Goal: Information Seeking & Learning: Learn about a topic

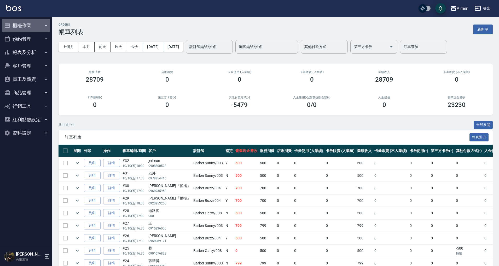
drag, startPoint x: 0, startPoint y: 0, endPoint x: 14, endPoint y: 24, distance: 28.0
click at [14, 24] on button "櫃檯作業" at bounding box center [26, 26] width 48 height 14
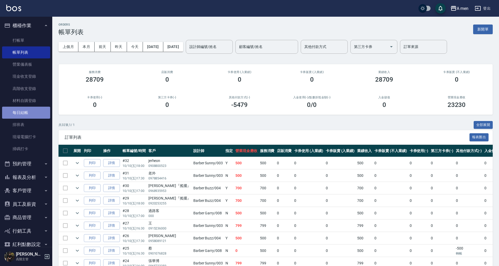
click at [26, 111] on link "每日結帳" at bounding box center [26, 113] width 48 height 12
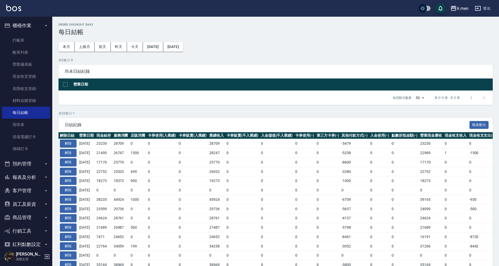
click at [181, 110] on div "Order checkout daily 每日結帳 本月 上個月 [DATE] [DATE] [DATE] [DATE] [DATE] 共 0 筆, 1 / …" at bounding box center [275, 241] width 447 height 449
click at [32, 48] on link "帳單列表" at bounding box center [26, 52] width 48 height 12
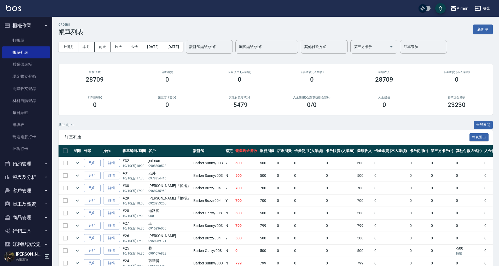
click at [35, 162] on button "預約管理" at bounding box center [26, 164] width 48 height 14
click at [33, 167] on button "預約管理" at bounding box center [26, 164] width 48 height 14
click at [36, 179] on button "報表及分析" at bounding box center [26, 178] width 48 height 14
drag, startPoint x: 34, startPoint y: 193, endPoint x: 83, endPoint y: 180, distance: 50.2
click at [34, 194] on link "報表目錄" at bounding box center [26, 192] width 48 height 12
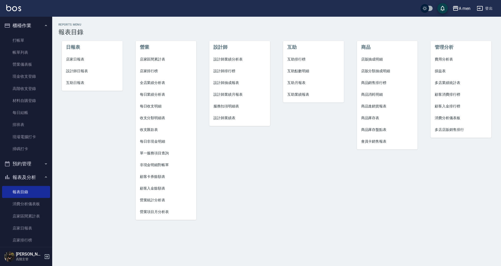
click at [231, 58] on span "設計師業績分析表" at bounding box center [240, 59] width 52 height 5
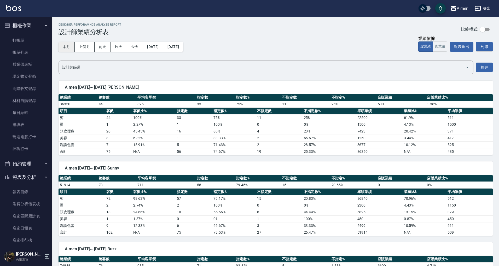
click at [64, 48] on button "本月" at bounding box center [66, 47] width 16 height 10
click at [452, 46] on button "報表匯出" at bounding box center [462, 47] width 24 height 10
drag, startPoint x: 344, startPoint y: 25, endPoint x: 350, endPoint y: 20, distance: 7.8
click at [345, 24] on div "Designer Perforamnce Analyze Report 設計師業績分析表 比較模式" at bounding box center [275, 29] width 434 height 13
click at [29, 51] on link "帳單列表" at bounding box center [26, 52] width 48 height 12
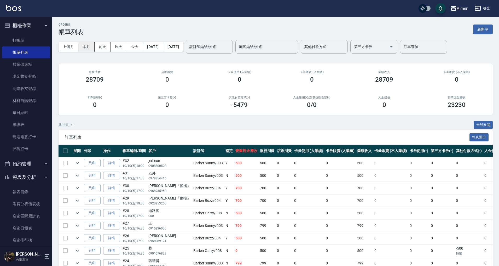
click at [90, 47] on button "本月" at bounding box center [86, 47] width 16 height 10
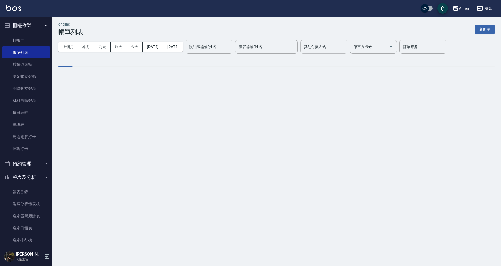
click at [339, 47] on input "其他付款方式" at bounding box center [324, 46] width 42 height 9
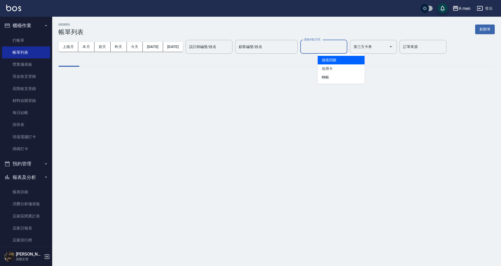
click at [278, 52] on div "顧客編號/姓名" at bounding box center [266, 47] width 63 height 14
click at [230, 49] on input "設計師編號/姓名" at bounding box center [209, 46] width 42 height 9
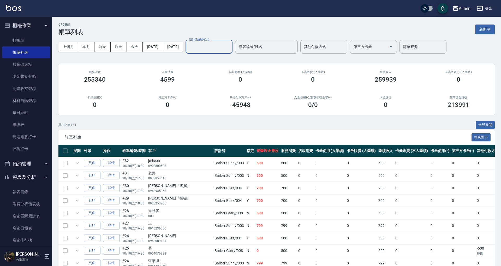
click at [229, 45] on input "設計師編號/姓名" at bounding box center [209, 46] width 42 height 9
click at [277, 46] on div "顧客編號/姓名 顧客編號/姓名" at bounding box center [266, 47] width 63 height 14
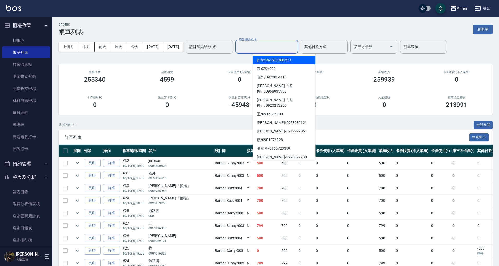
click at [370, 71] on h2 "業績收入" at bounding box center [384, 72] width 60 height 3
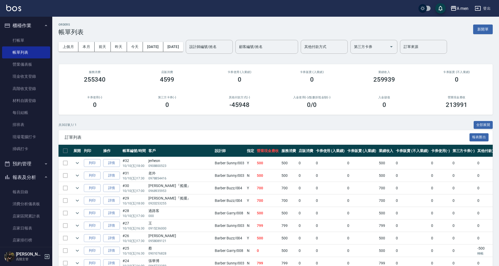
click at [17, 160] on button "預約管理" at bounding box center [26, 164] width 48 height 14
click at [33, 168] on button "預約管理" at bounding box center [26, 164] width 48 height 14
click at [29, 187] on link "報表目錄" at bounding box center [26, 192] width 48 height 12
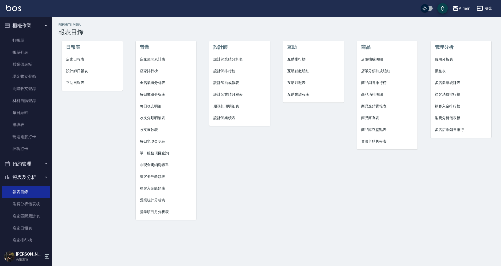
click at [234, 105] on span "服務扣項明細表" at bounding box center [240, 106] width 52 height 5
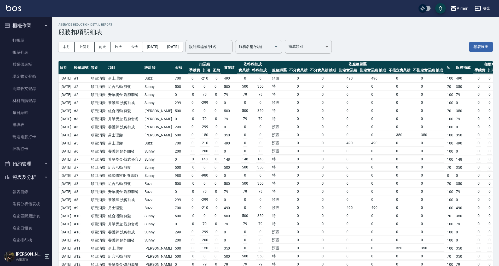
click at [274, 48] on div "服務名稱/代號 服務名稱/代號" at bounding box center [258, 47] width 47 height 14
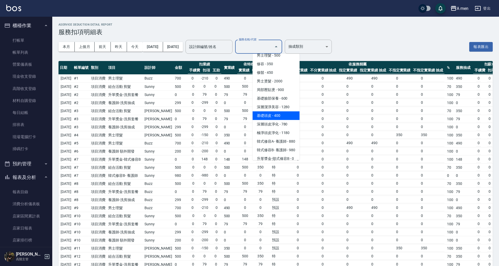
scroll to position [151, 0]
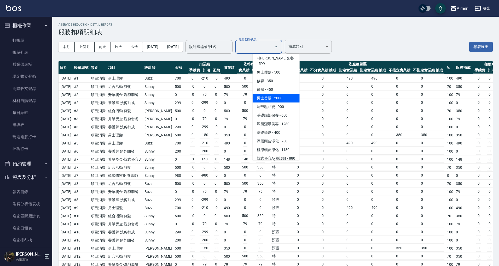
click at [279, 94] on span "男士燙髮 - 2000" at bounding box center [276, 98] width 47 height 9
type input "男士燙髮(B01)"
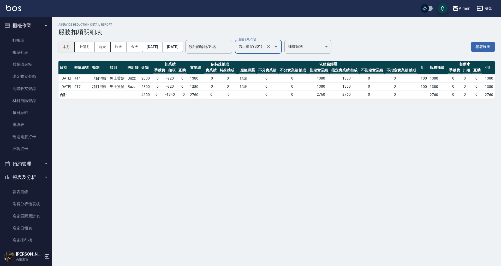
click at [72, 46] on button "本月" at bounding box center [66, 47] width 16 height 10
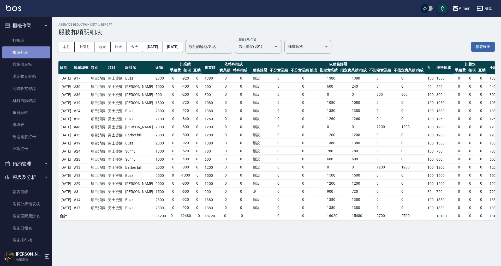
click at [30, 55] on link "帳單列表" at bounding box center [26, 52] width 48 height 12
